Goal: Task Accomplishment & Management: Manage account settings

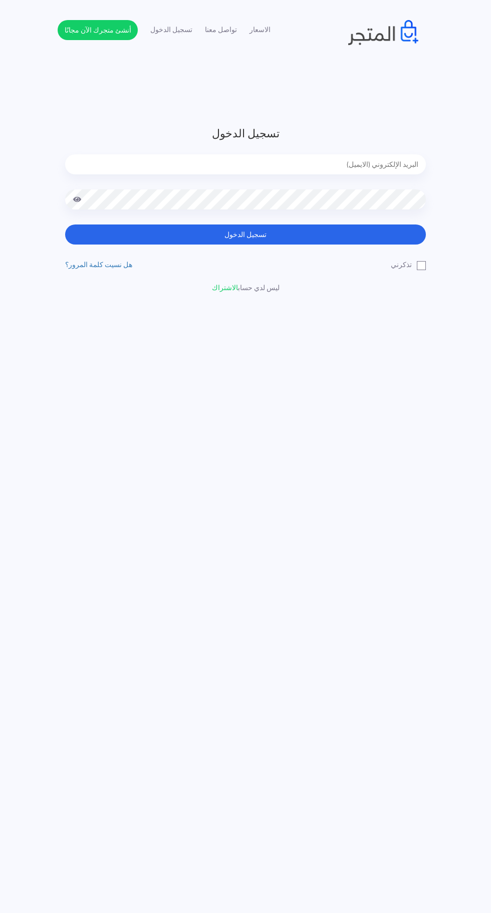
click at [401, 164] on input "email" at bounding box center [245, 164] width 361 height 20
type input "[EMAIL_ADDRESS][DOMAIN_NAME]"
click at [65, 225] on button "تسجيل الدخول" at bounding box center [245, 235] width 361 height 20
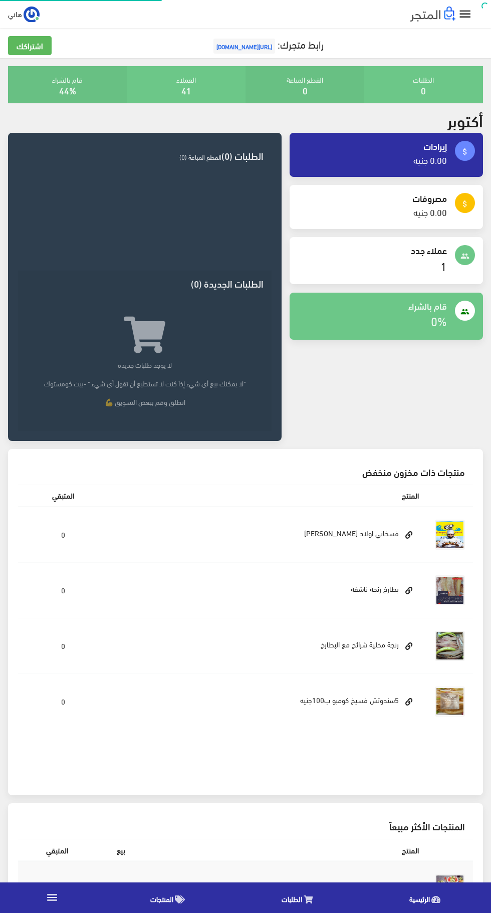
click at [468, 12] on icon "" at bounding box center [465, 14] width 15 height 15
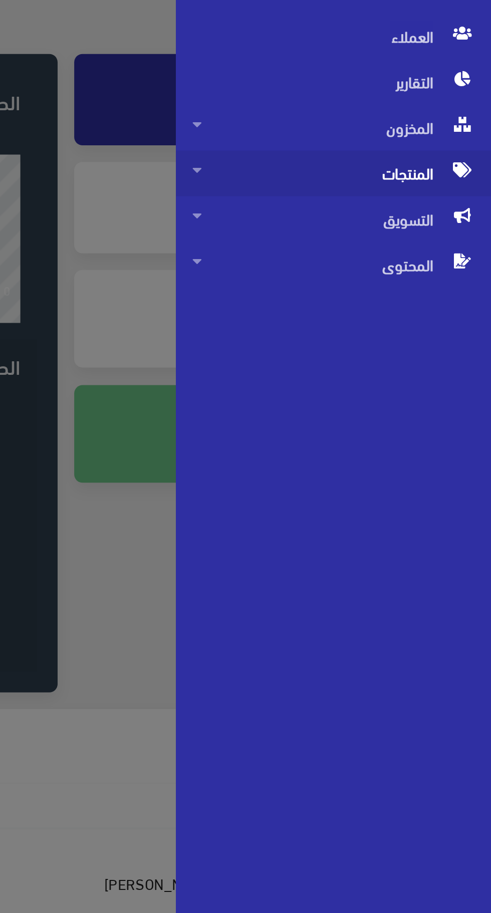
click at [453, 189] on span "المنتجات" at bounding box center [415, 190] width 136 height 22
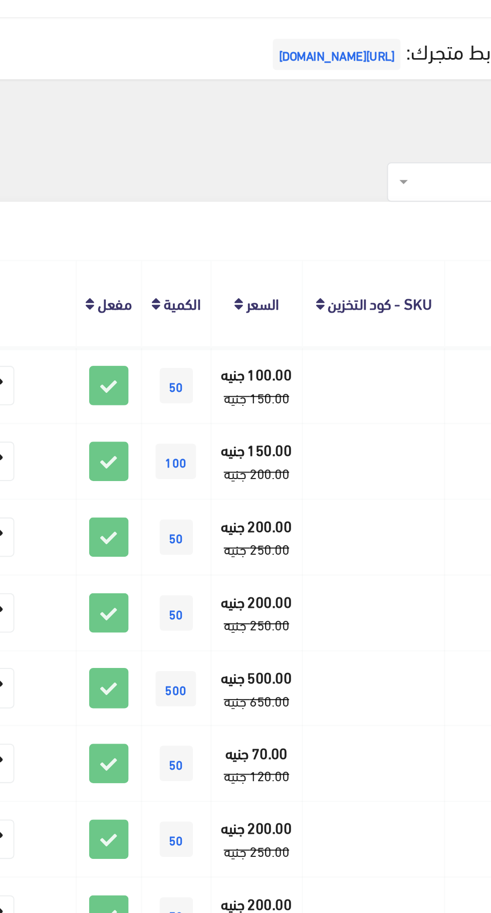
click at [218, 111] on div "العلامة التجارية الكل اولاد صالح علامه تجاريه مسجله اولاد رجب صالح بطنطا هاني ص…" at bounding box center [217, 101] width 306 height 34
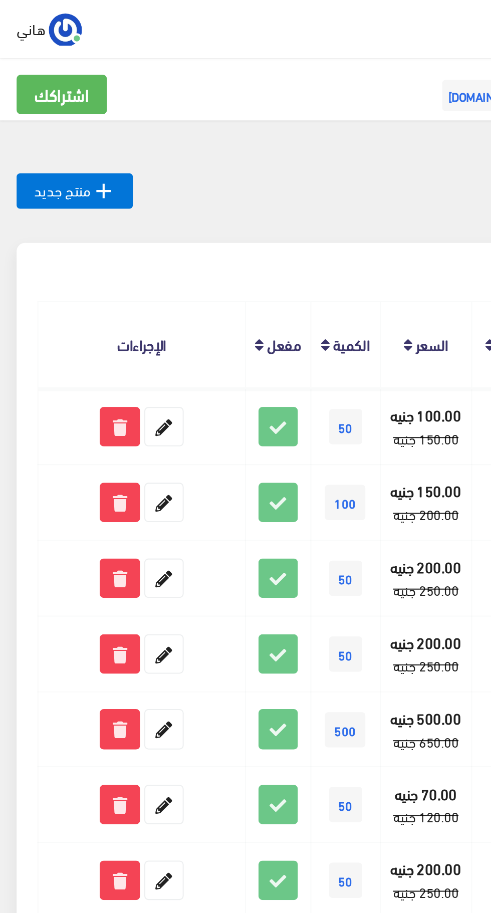
click at [135, 88] on div "العلامة التجارية الكل اولاد صالح علامه تجاريه مسجله اولاد رجب صالح بطنطا هاني ص…" at bounding box center [217, 101] width 306 height 34
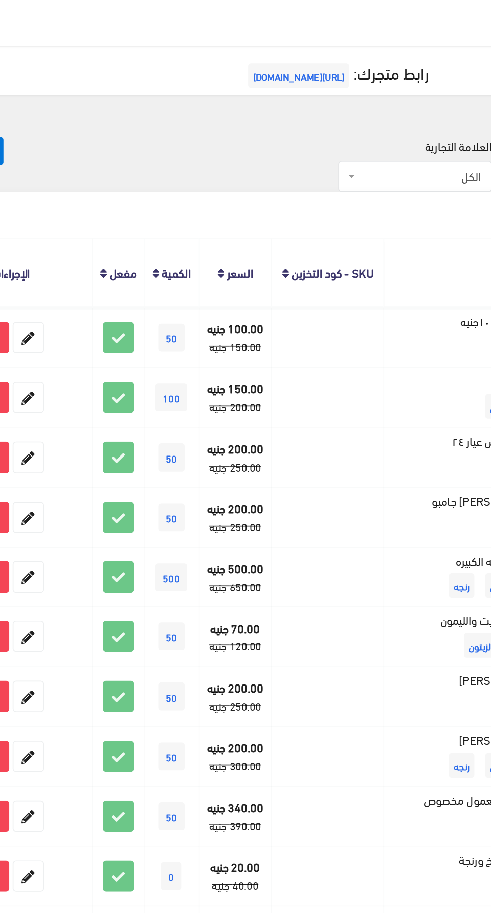
click at [218, 91] on div "العلامة التجارية الكل اولاد صالح علامه تجاريه مسجله اولاد رجب صالح بطنطا هاني ص…" at bounding box center [217, 101] width 306 height 34
